Goal: Task Accomplishment & Management: Use online tool/utility

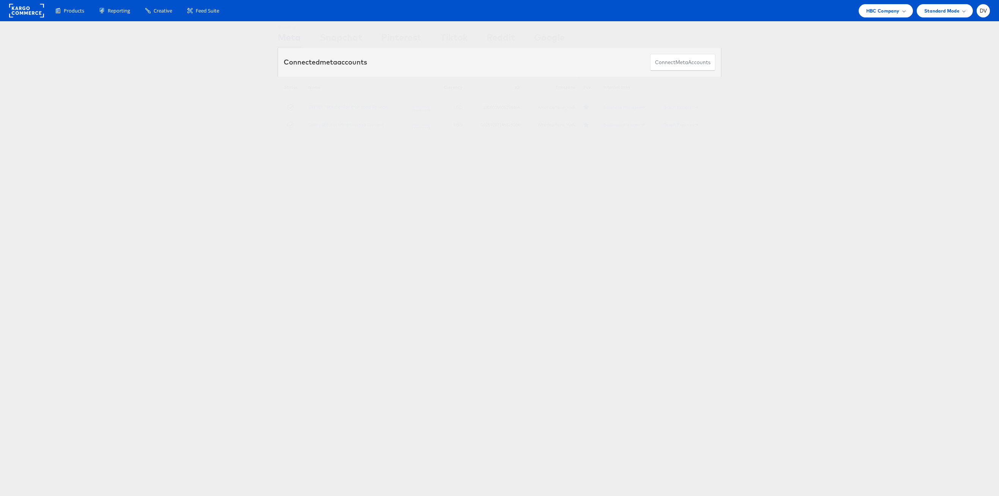
click at [26, 8] on rect at bounding box center [26, 11] width 35 height 14
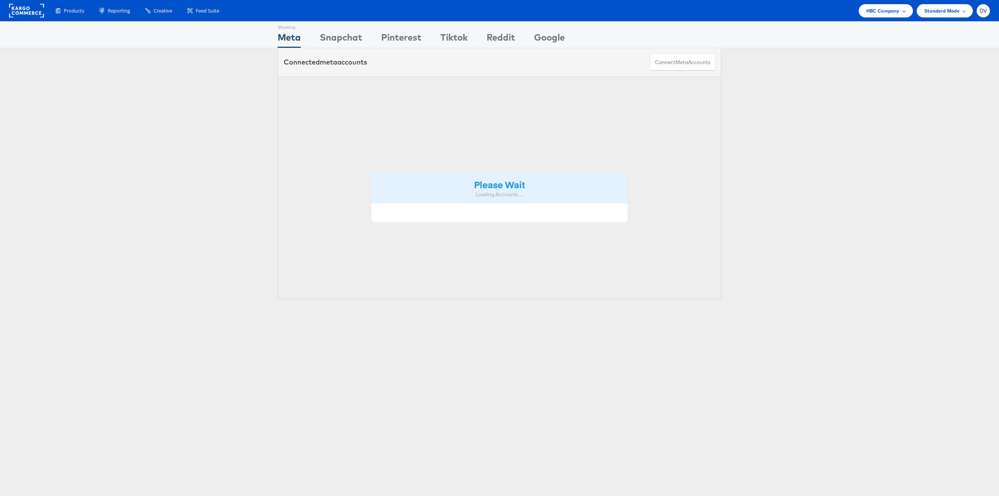
click at [869, 11] on span "HBC Company" at bounding box center [882, 11] width 33 height 8
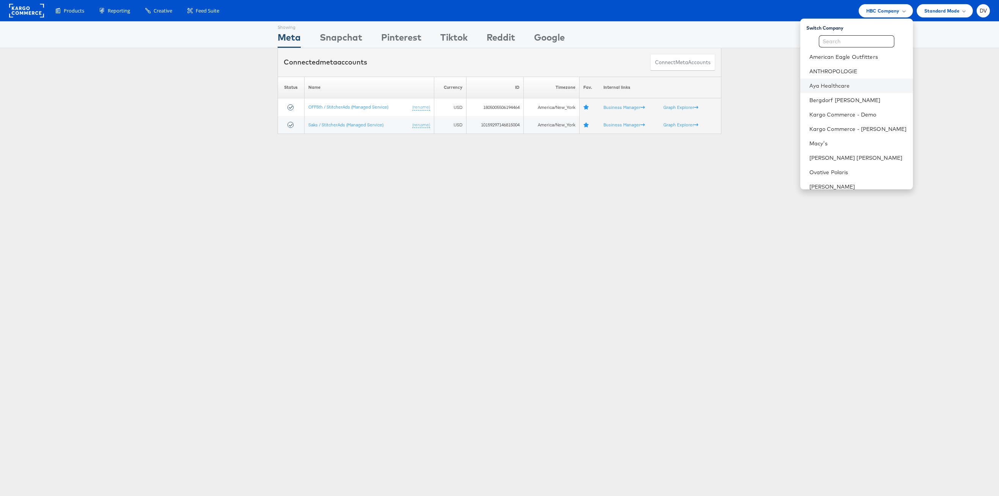
click at [833, 91] on li "Aya Healthcare" at bounding box center [856, 85] width 113 height 14
click at [832, 83] on link "Aya Healthcare" at bounding box center [857, 86] width 97 height 8
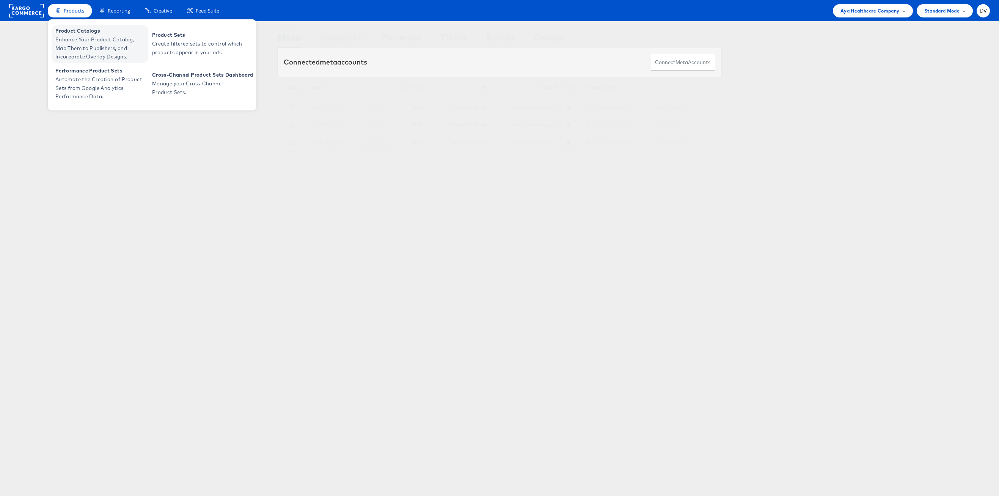
click at [64, 30] on span "Product Catalogs" at bounding box center [100, 31] width 91 height 9
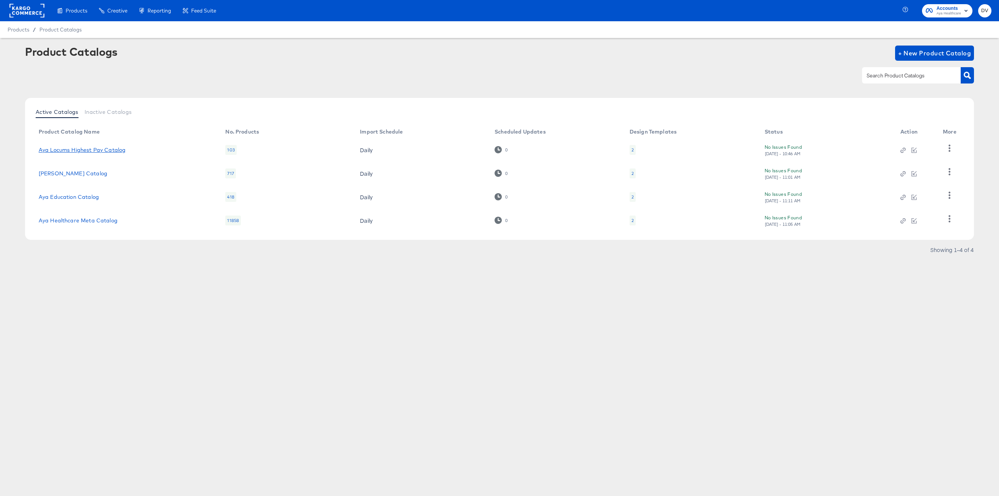
click at [86, 151] on link "Aya Locums Highest Pay Catalog" at bounding box center [82, 150] width 87 height 6
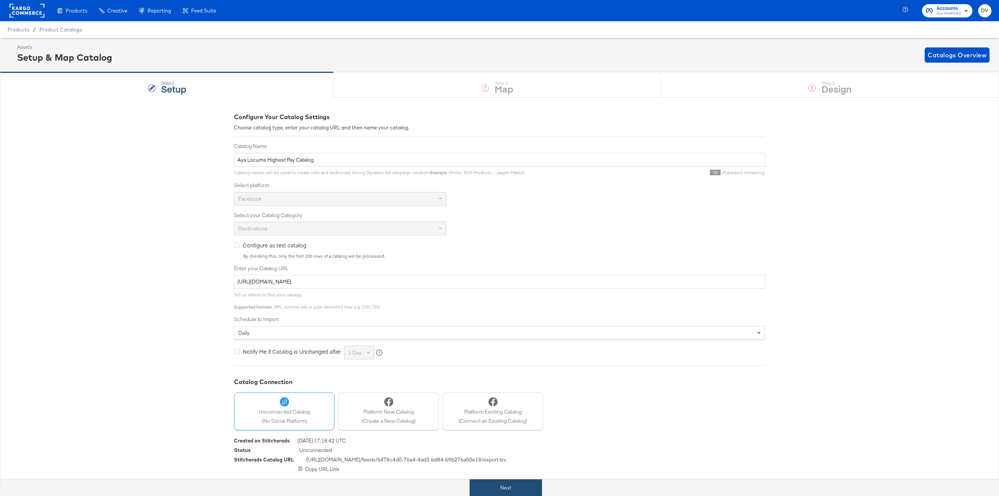
click at [506, 483] on button "Next" at bounding box center [505, 487] width 72 height 17
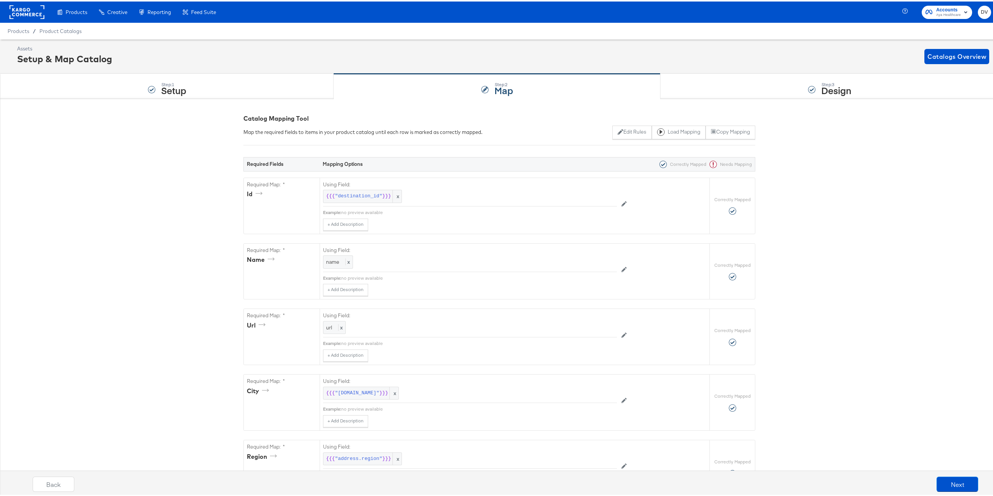
click at [709, 89] on div "Step: 3 Design" at bounding box center [829, 84] width 338 height 25
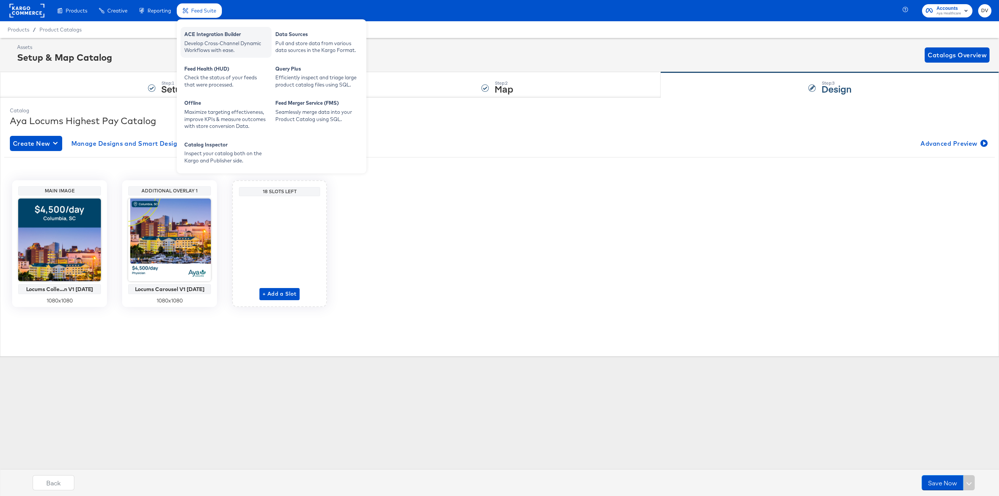
click at [213, 43] on div "Develop Cross-Channel Dynamic Workflows with ease." at bounding box center [225, 47] width 83 height 14
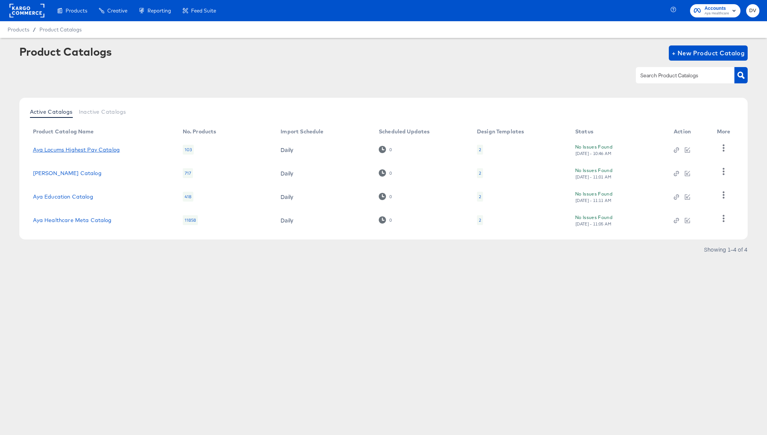
click at [111, 151] on link "Aya Locums Highest Pay Catalog" at bounding box center [76, 150] width 87 height 6
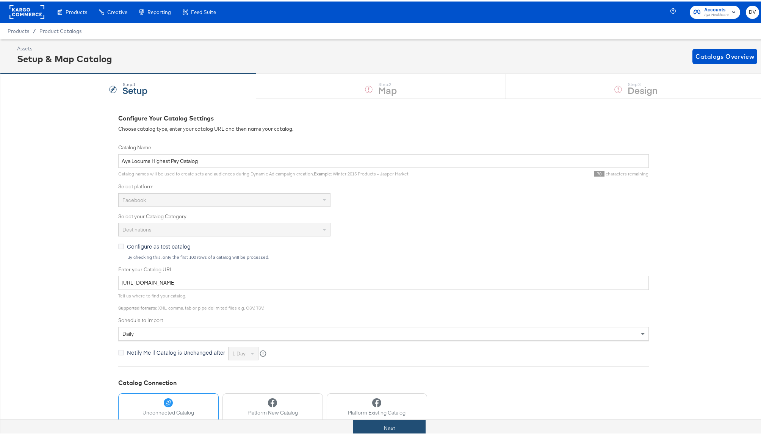
click at [388, 424] on button "Next" at bounding box center [389, 427] width 72 height 17
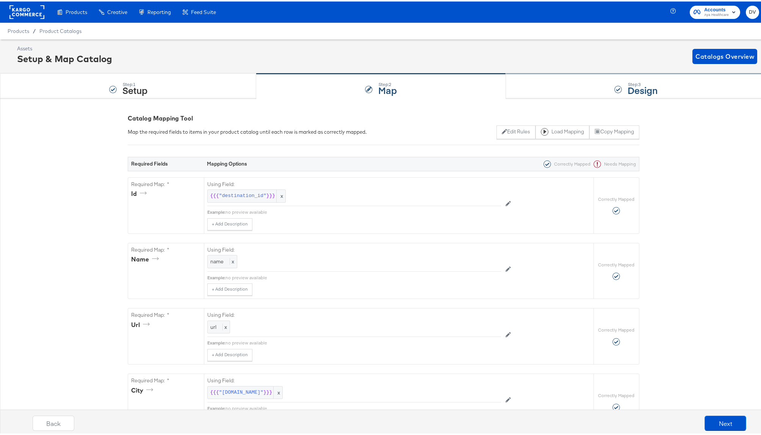
click at [556, 94] on div "Step: 3 Design" at bounding box center [636, 84] width 261 height 25
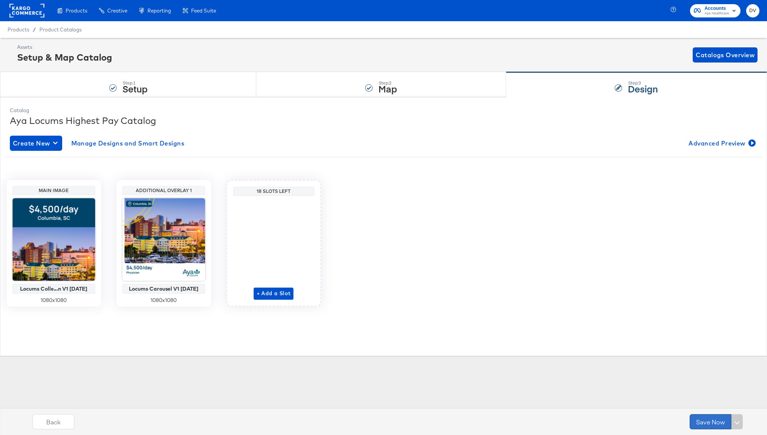
click at [707, 424] on button "Save Now" at bounding box center [711, 421] width 42 height 15
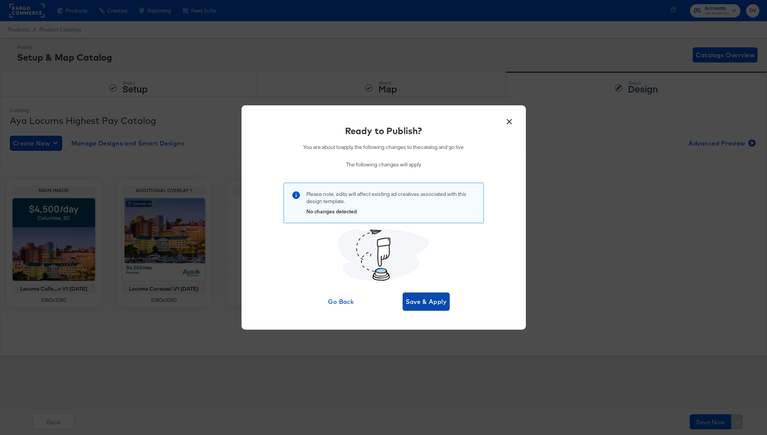
click at [431, 309] on button "Save & Apply" at bounding box center [426, 302] width 47 height 18
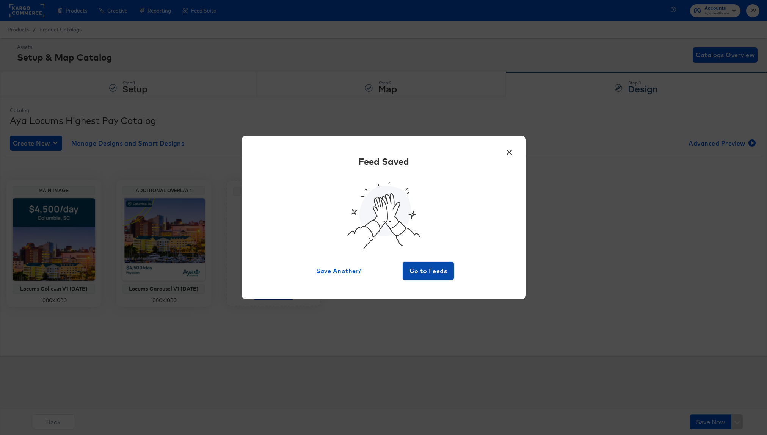
click at [433, 265] on button "Go to Feeds" at bounding box center [429, 271] width 52 height 18
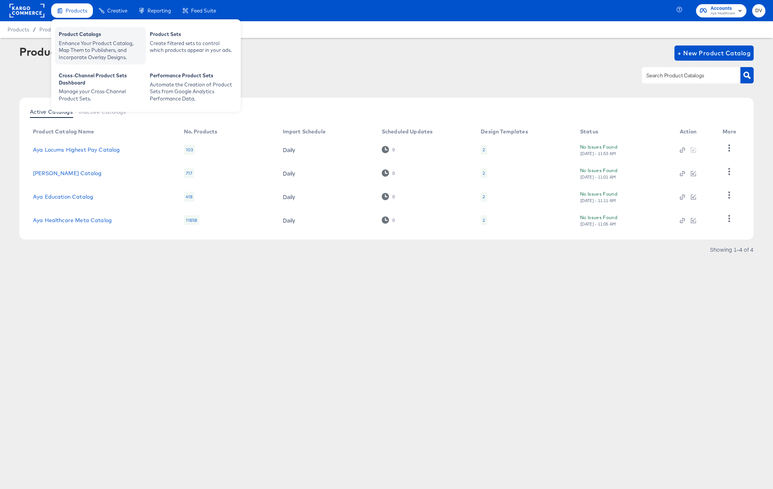
click at [88, 33] on div "Product Catalogs" at bounding box center [100, 35] width 83 height 9
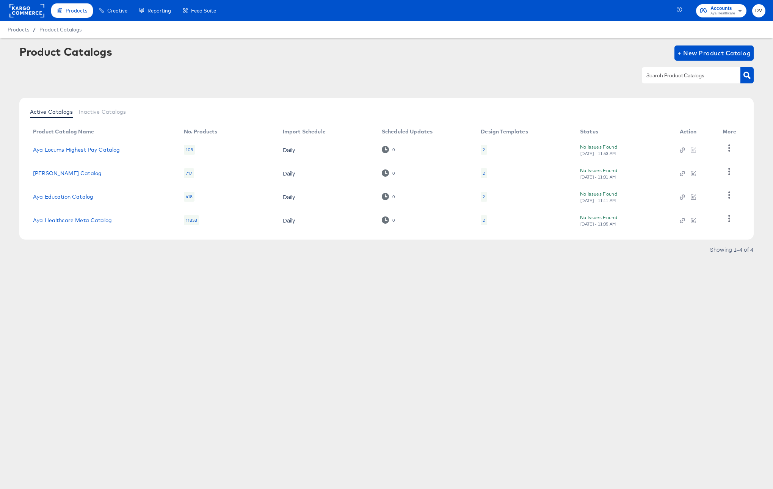
click at [29, 9] on rect at bounding box center [26, 11] width 35 height 14
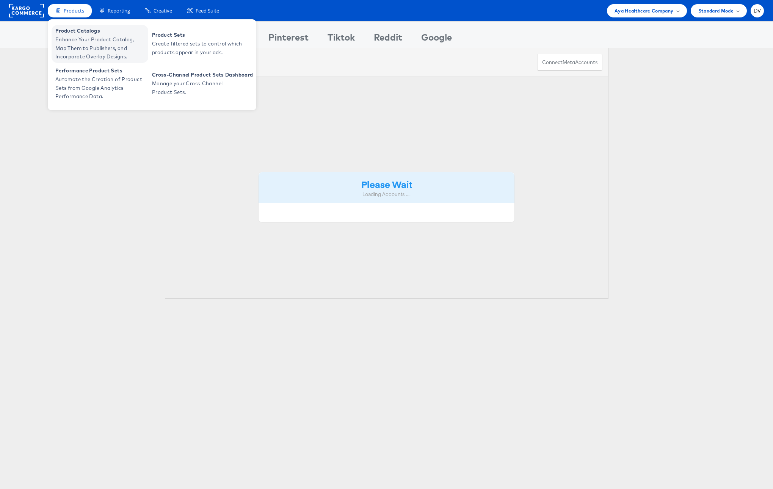
click at [78, 32] on span "Product Catalogs" at bounding box center [100, 31] width 91 height 9
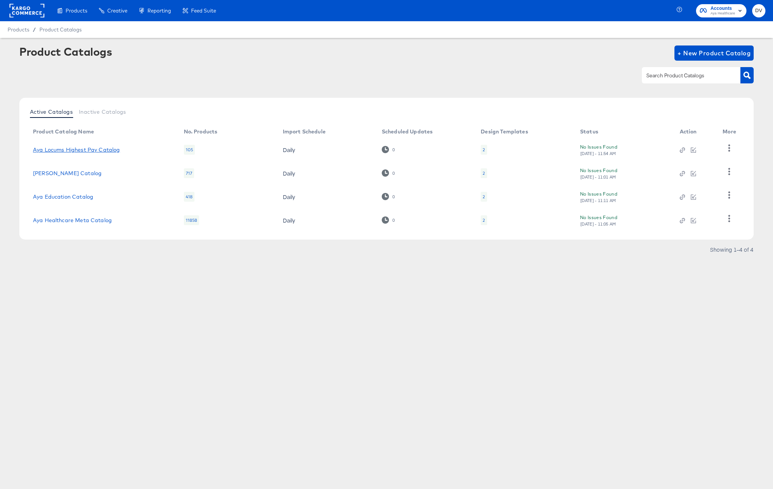
click at [88, 150] on link "Aya Locums Highest Pay Catalog" at bounding box center [76, 150] width 87 height 6
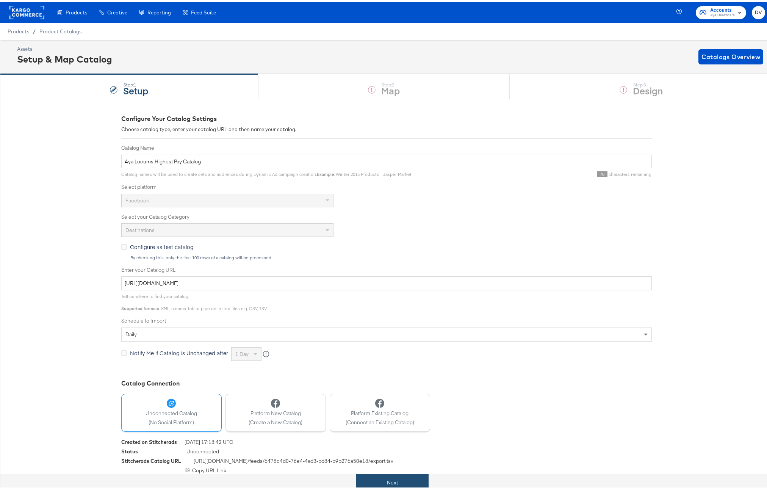
click at [398, 479] on button "Next" at bounding box center [392, 480] width 72 height 17
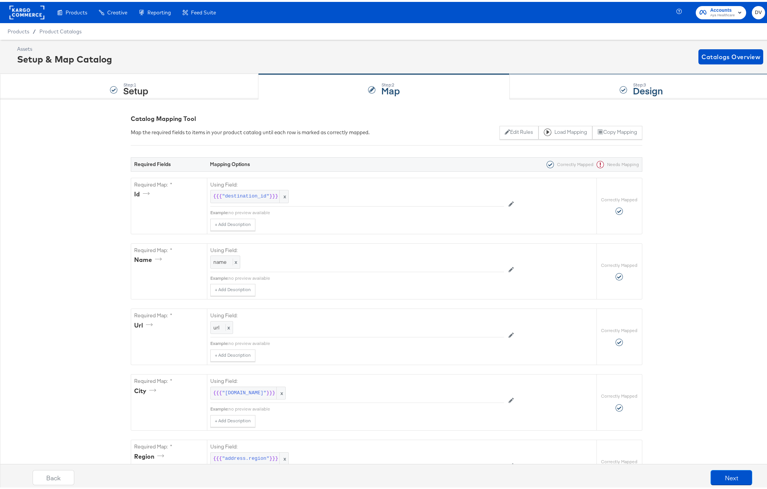
click at [548, 85] on div "Step: 3 Design" at bounding box center [641, 84] width 263 height 25
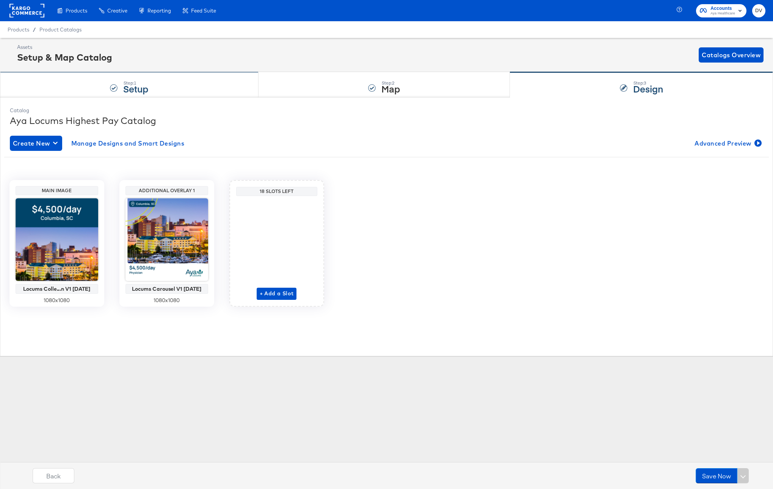
click at [213, 76] on div "Step: 1 Setup" at bounding box center [129, 84] width 259 height 25
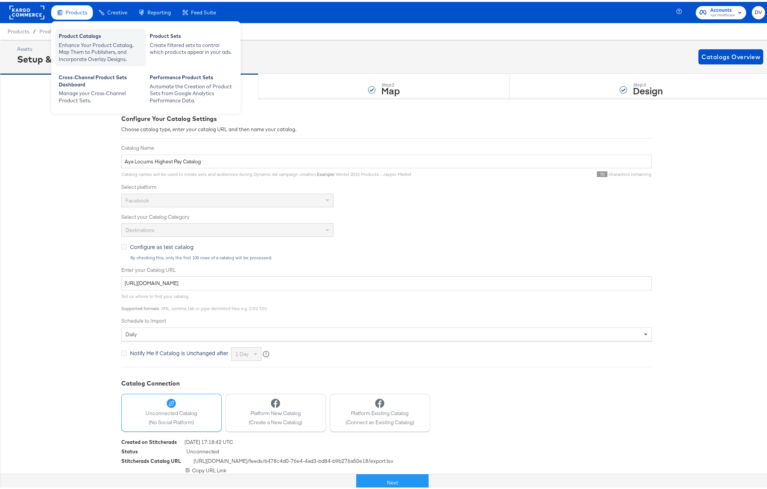
click at [77, 34] on div "Product Catalogs" at bounding box center [100, 35] width 83 height 9
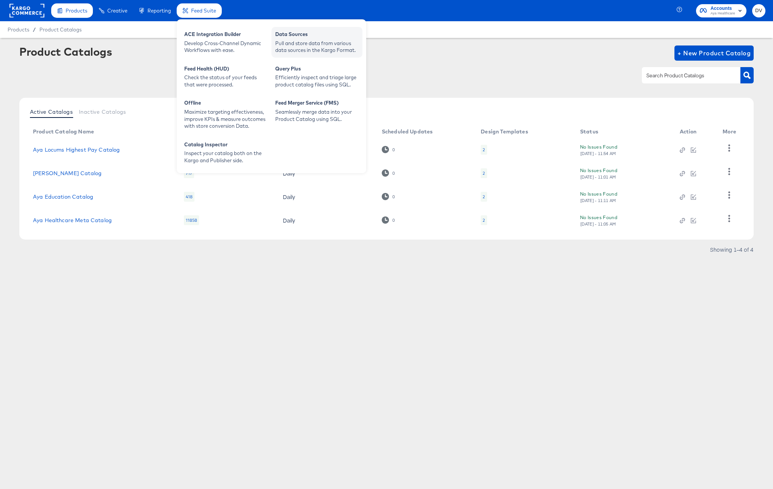
click at [293, 27] on div "Data Sources Pull and store data from various data sources in the Kargo Format." at bounding box center [316, 42] width 91 height 31
click at [293, 33] on div "Data Sources" at bounding box center [316, 35] width 83 height 9
click at [200, 44] on div "Develop Cross-Channel Dynamic Workflows with ease." at bounding box center [225, 47] width 83 height 14
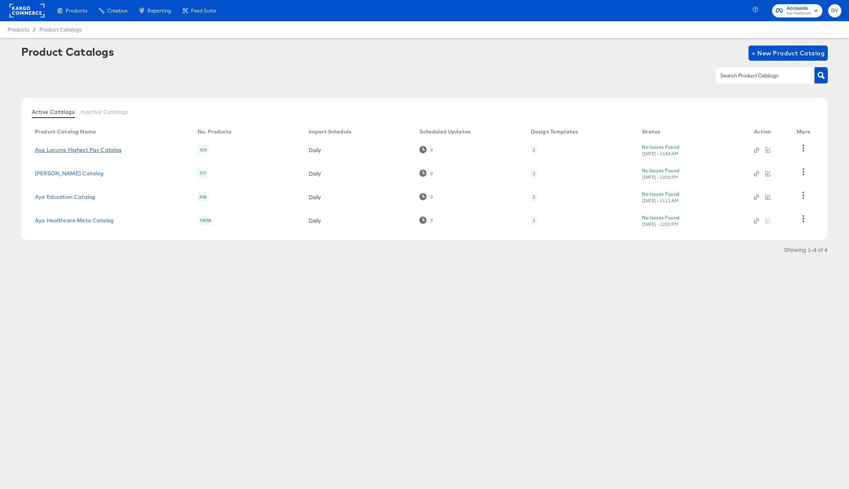
click at [91, 149] on link "Aya Locums Highest Pay Catalog" at bounding box center [78, 150] width 87 height 6
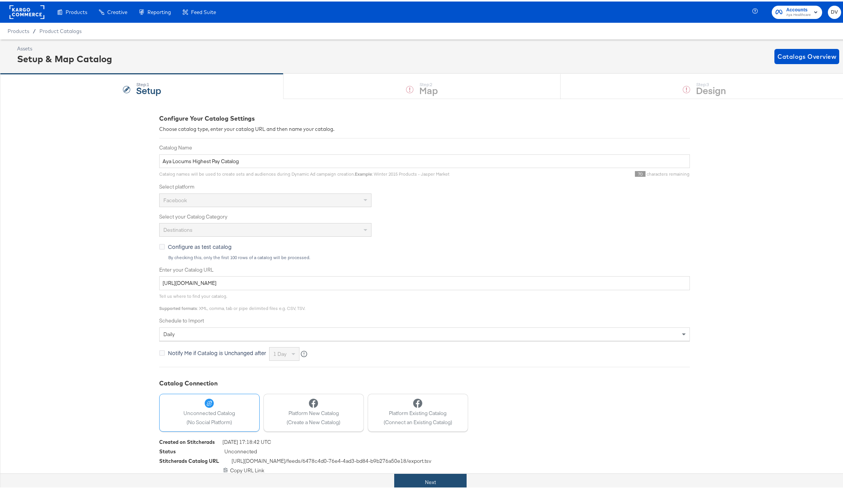
click at [450, 475] on button "Next" at bounding box center [430, 480] width 72 height 17
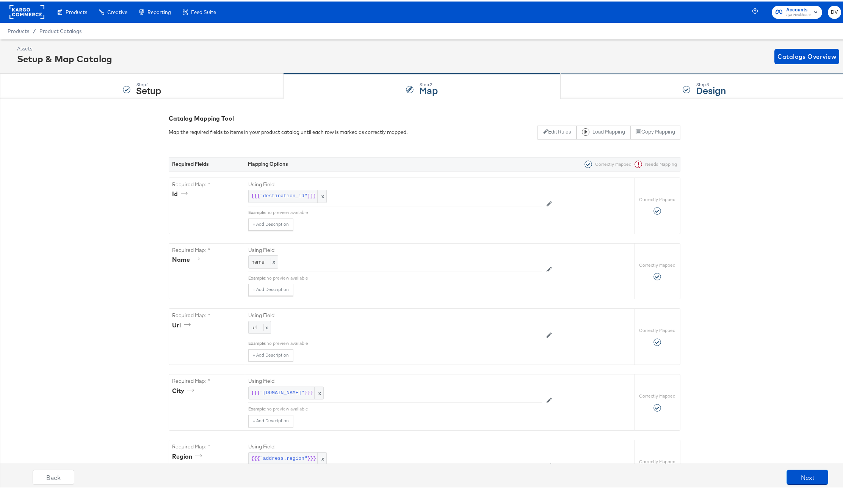
click at [583, 94] on div "Step: 3 Design" at bounding box center [705, 84] width 288 height 25
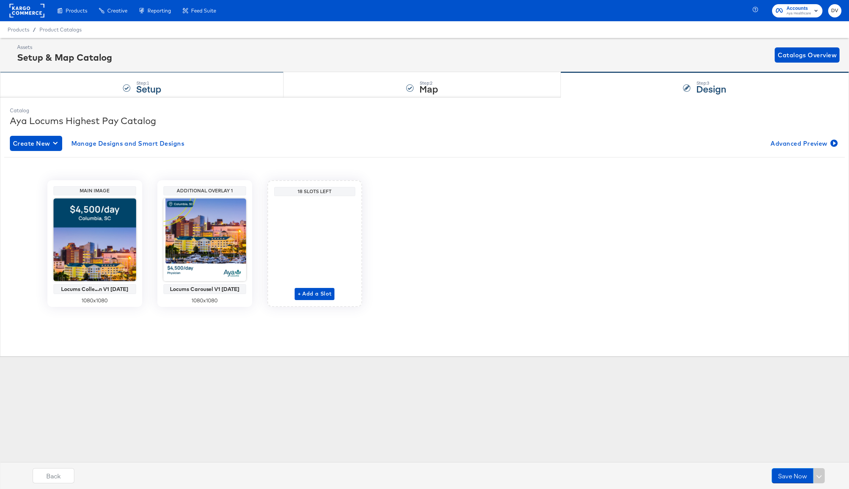
click at [214, 96] on div "Step: 1 Setup" at bounding box center [142, 84] width 284 height 25
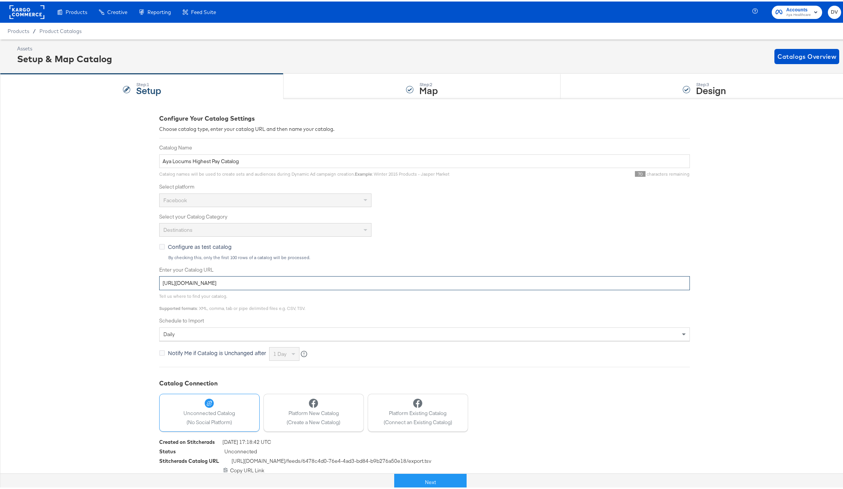
click at [282, 281] on input "[URL][DOMAIN_NAME]" at bounding box center [424, 282] width 531 height 14
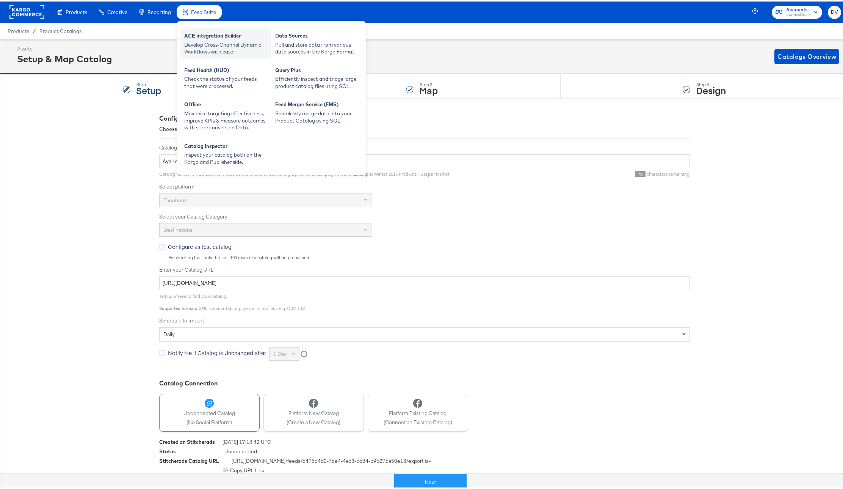
click at [200, 34] on div "ACE Integration Builder" at bounding box center [225, 35] width 83 height 9
